Goal: Task Accomplishment & Management: Manage account settings

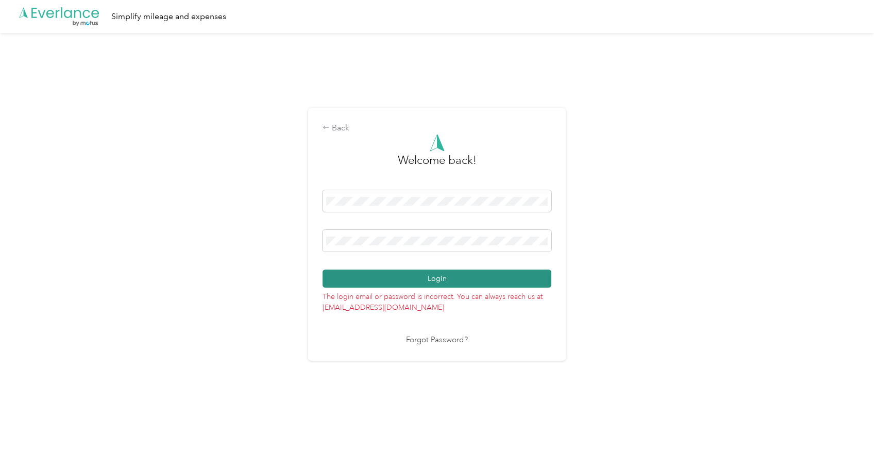
click at [426, 280] on button "Login" at bounding box center [437, 278] width 229 height 18
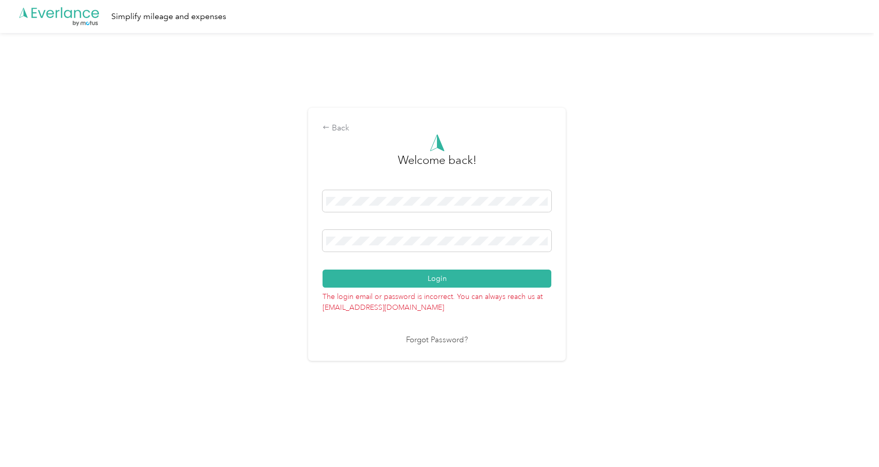
click at [273, 98] on div "Back Welcome back! Login The login email or password is incorrect. You can alwa…" at bounding box center [437, 238] width 874 height 411
click at [431, 341] on link "Forgot Password?" at bounding box center [437, 340] width 62 height 12
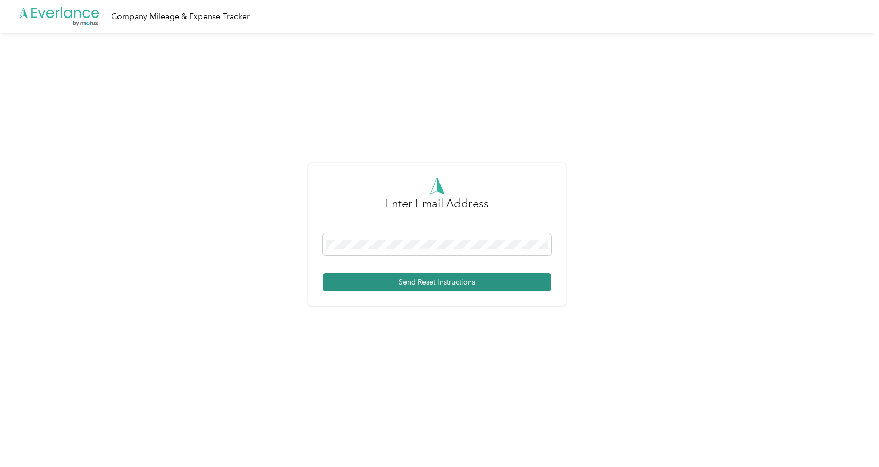
click at [400, 282] on button "Send Reset Instructions" at bounding box center [437, 282] width 229 height 18
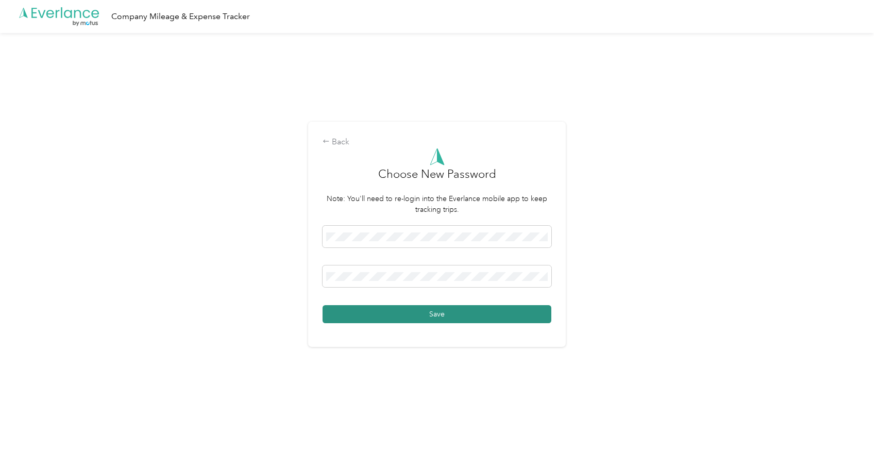
click at [476, 314] on button "Save" at bounding box center [437, 314] width 229 height 18
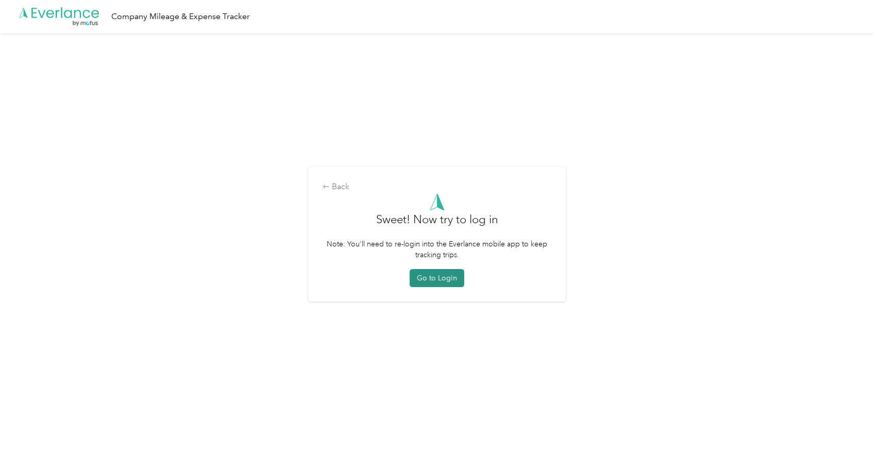
click at [433, 279] on button "Go to Login" at bounding box center [437, 278] width 55 height 18
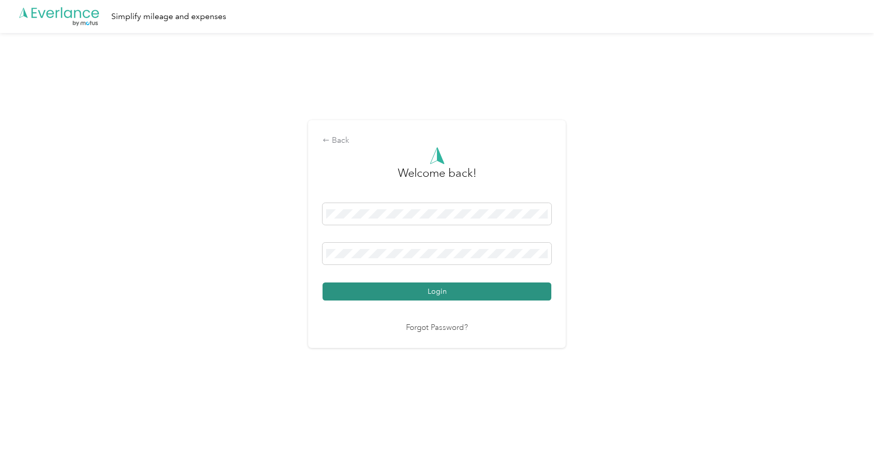
click at [446, 291] on button "Login" at bounding box center [437, 291] width 229 height 18
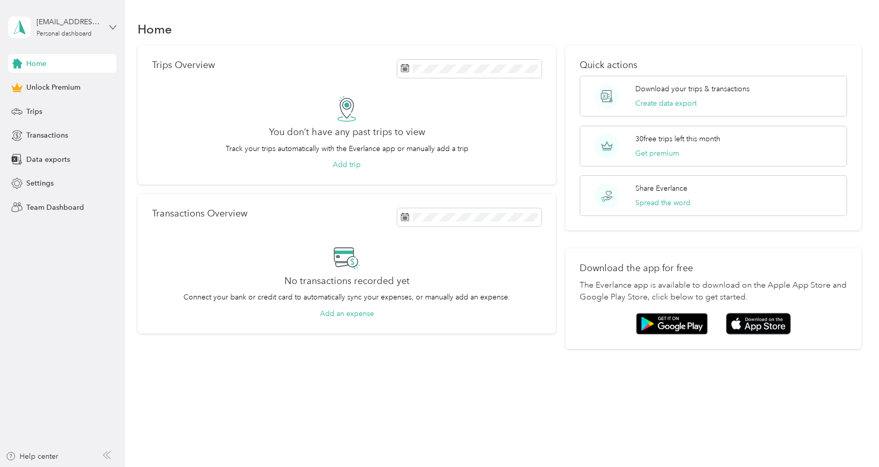
click at [110, 27] on icon at bounding box center [112, 27] width 7 height 7
click at [83, 83] on div "Log out" at bounding box center [117, 85] width 202 height 18
